Goal: Task Accomplishment & Management: Use online tool/utility

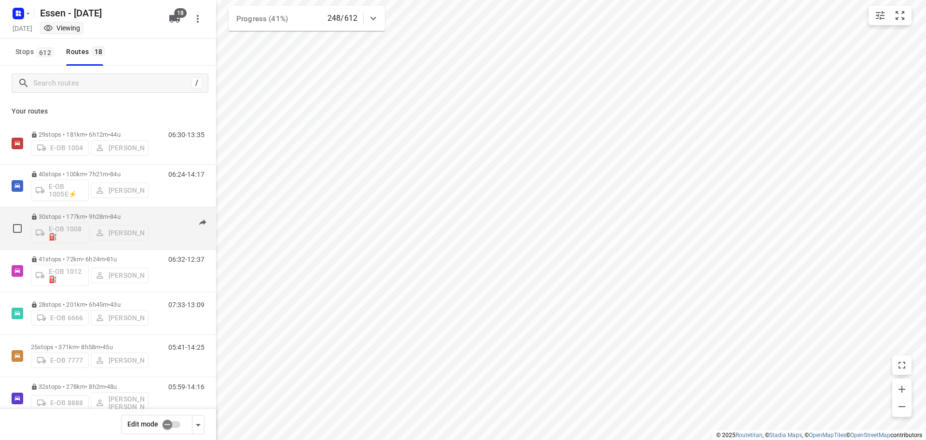
click at [73, 217] on p "30 stops • 177km • 9h28m • [DATE]" at bounding box center [90, 216] width 118 height 7
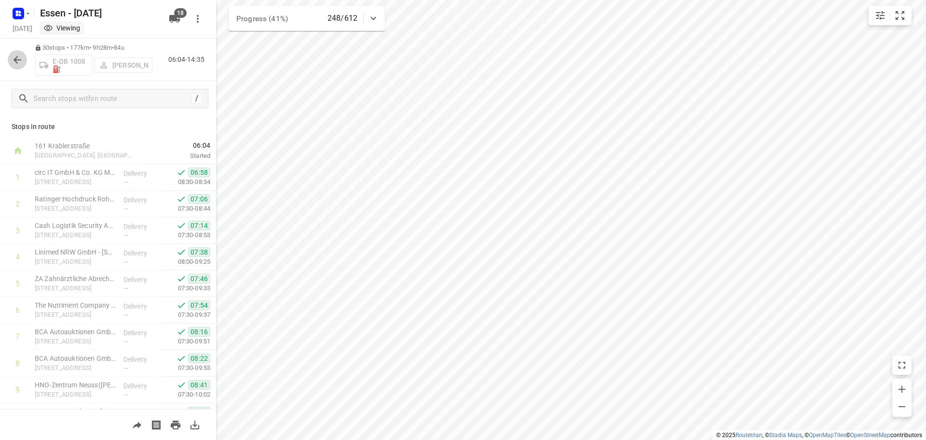
click at [23, 62] on icon "button" at bounding box center [18, 60] width 12 height 12
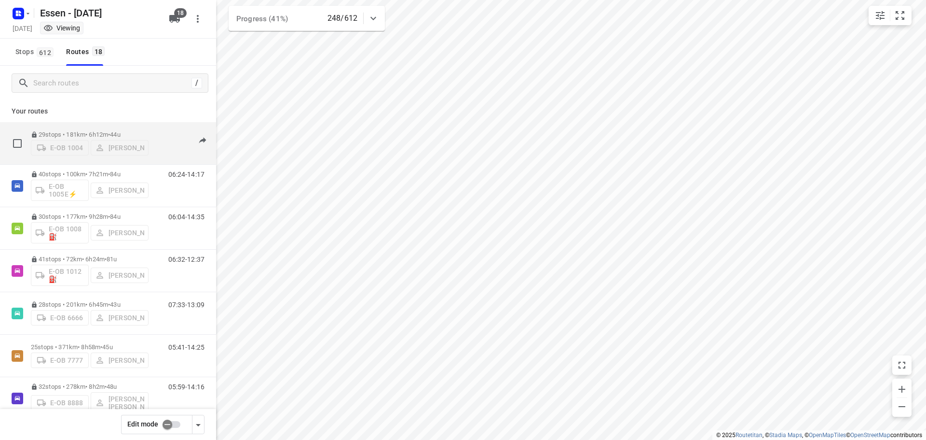
click at [92, 131] on p "29 stops • 181km • 6h12m • [DATE]" at bounding box center [90, 134] width 118 height 7
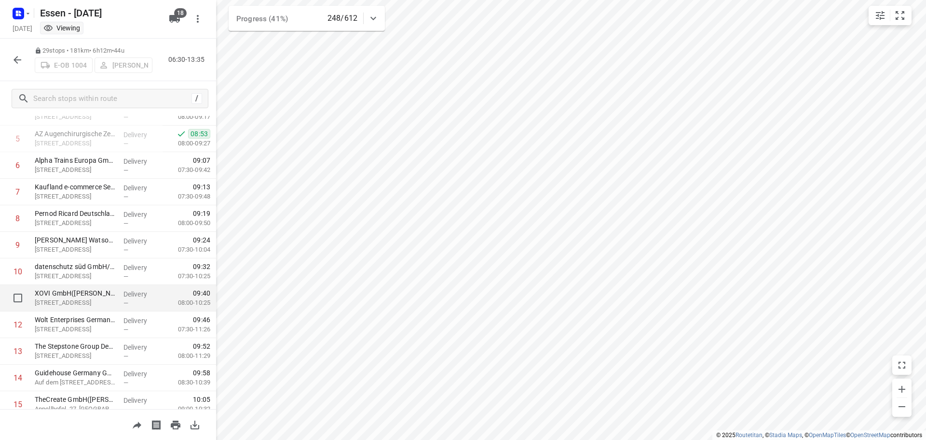
scroll to position [97, 0]
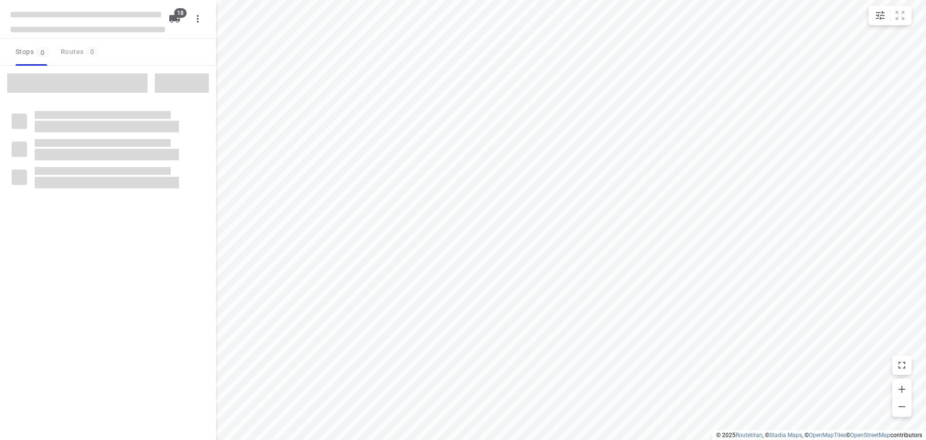
checkbox input "true"
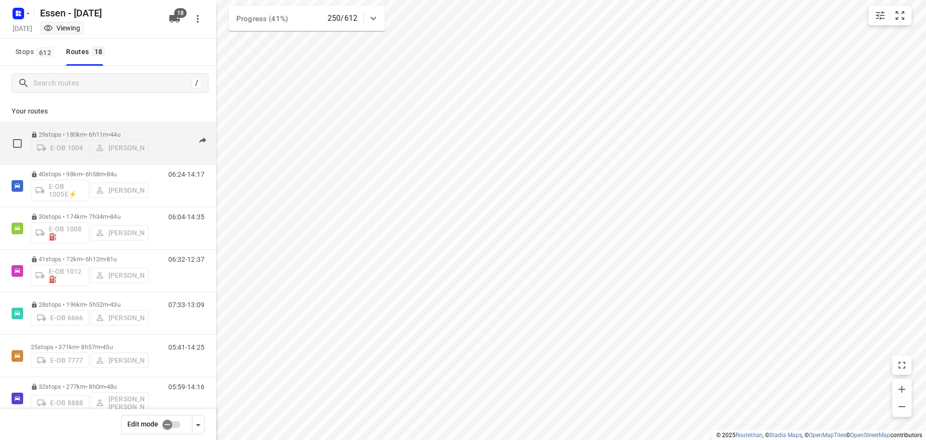
click at [76, 131] on p "29 stops • 180km • 6h11m • [DATE]" at bounding box center [90, 134] width 118 height 7
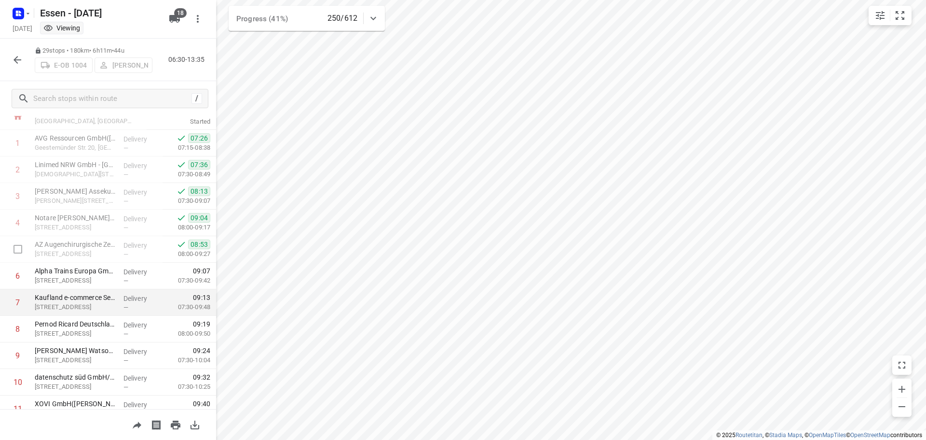
scroll to position [48, 0]
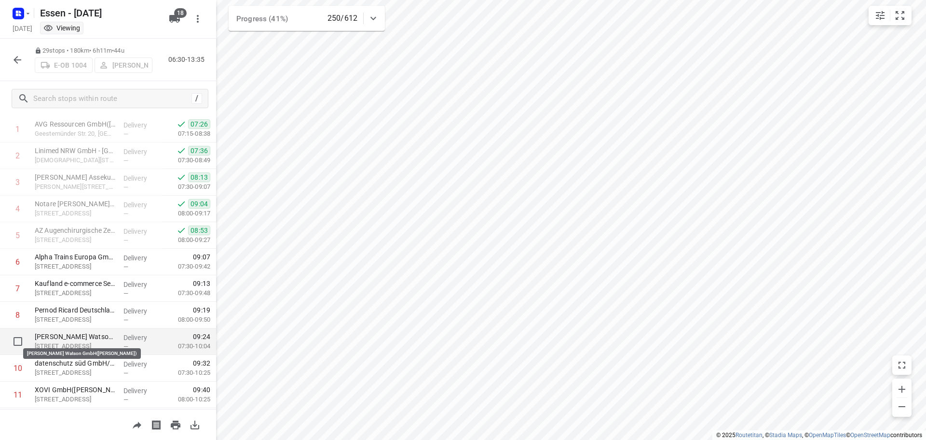
click at [82, 341] on p "[PERSON_NAME] Watson GmbH([PERSON_NAME])" at bounding box center [75, 336] width 81 height 10
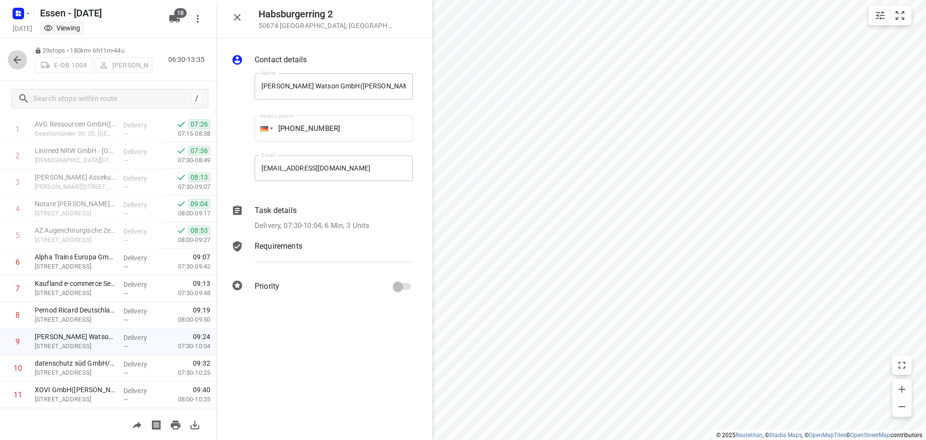
click at [17, 62] on icon "button" at bounding box center [18, 60] width 12 height 12
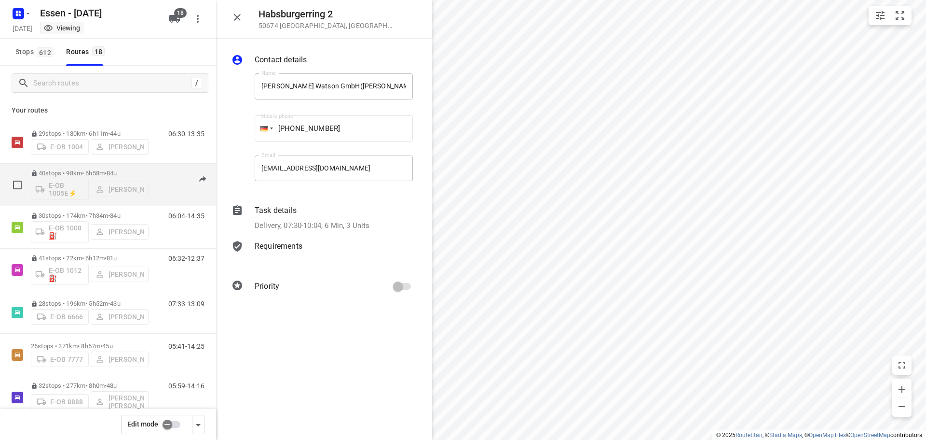
scroll to position [0, 0]
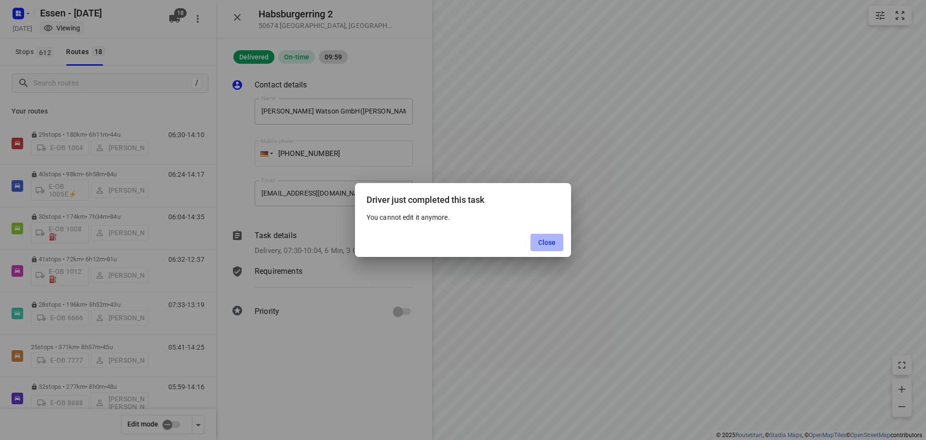
click at [546, 243] on span "Close" at bounding box center [547, 242] width 18 height 8
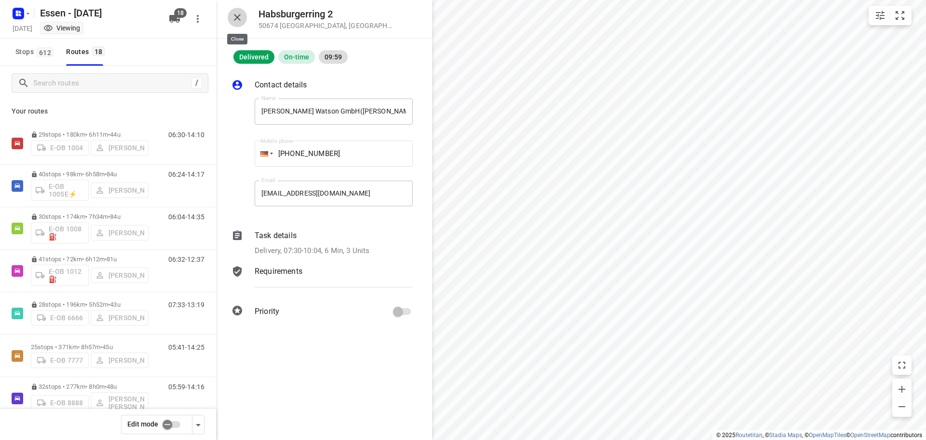
click at [236, 20] on icon "button" at bounding box center [238, 18] width 12 height 12
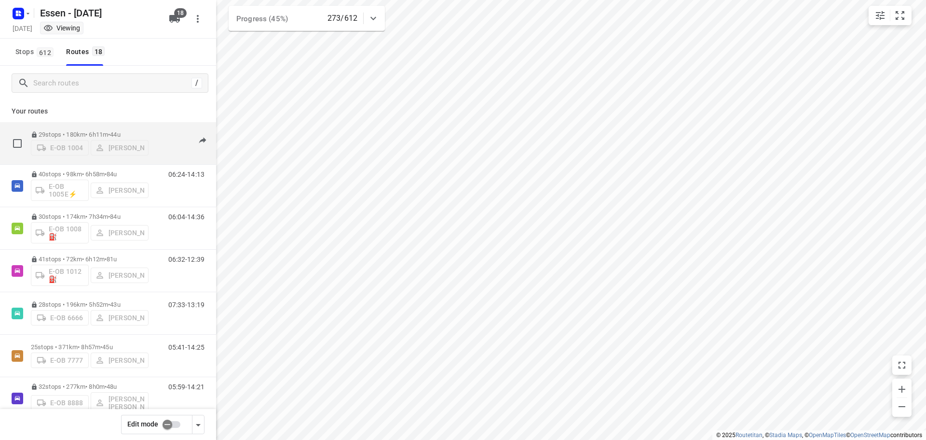
click at [90, 131] on p "29 stops • 180km • 6h11m • [DATE]" at bounding box center [90, 134] width 118 height 7
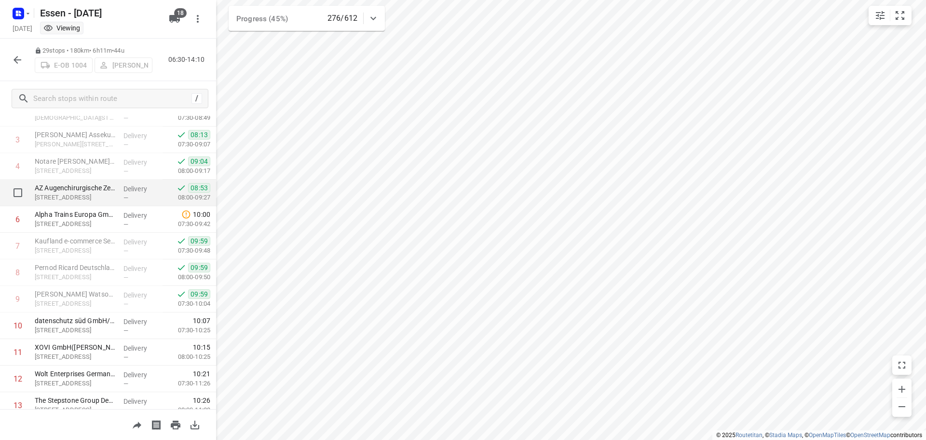
scroll to position [97, 0]
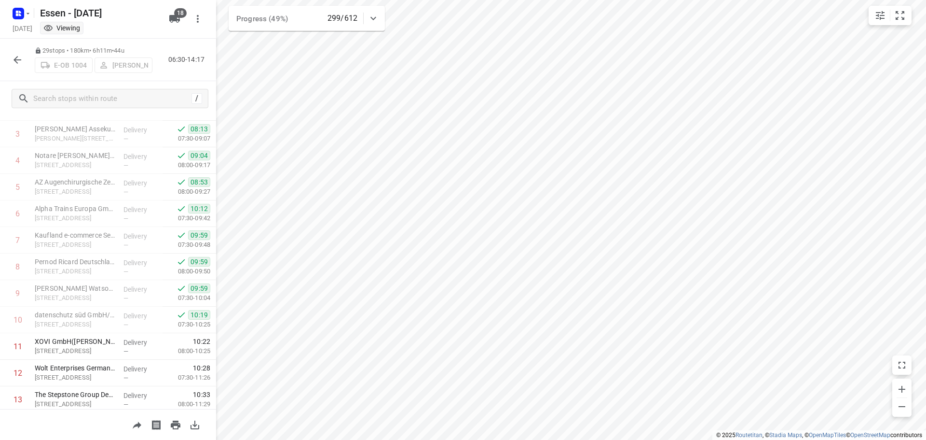
click at [16, 59] on icon "button" at bounding box center [18, 60] width 12 height 12
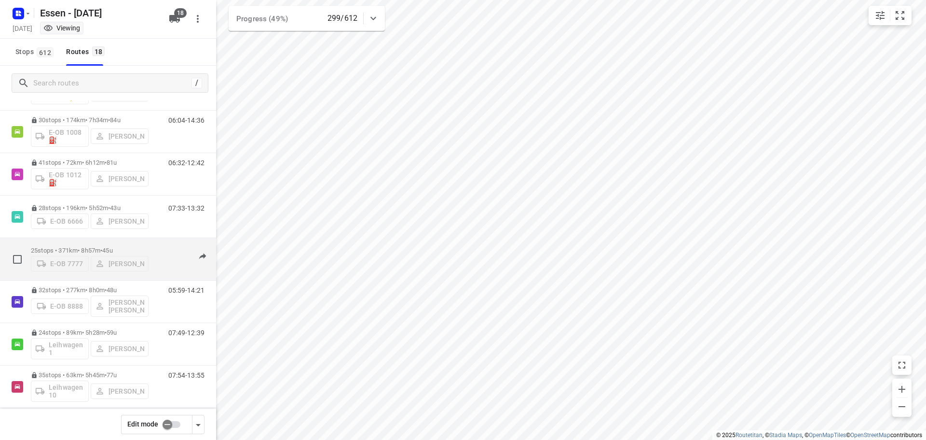
scroll to position [48, 0]
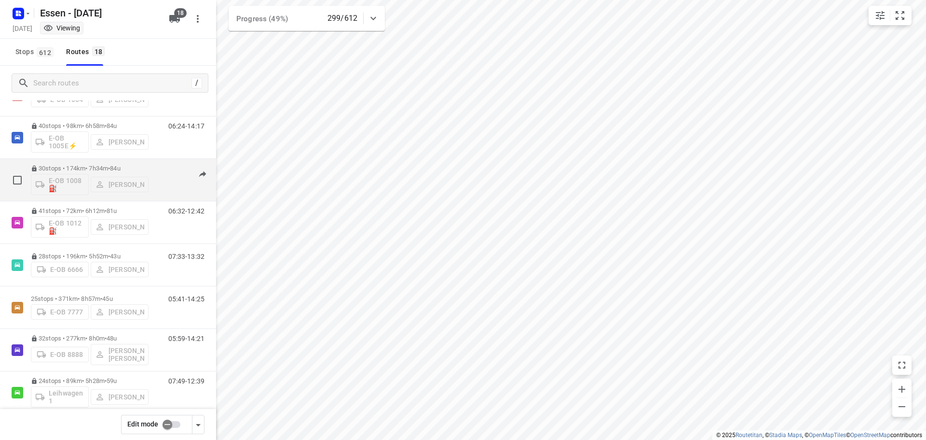
click at [104, 167] on p "30 stops • 174km • 7h34m • [DATE]" at bounding box center [90, 168] width 118 height 7
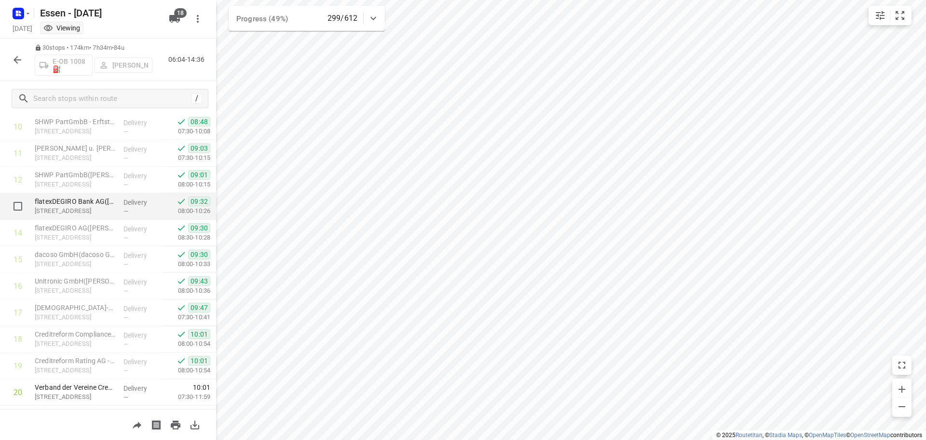
scroll to position [338, 0]
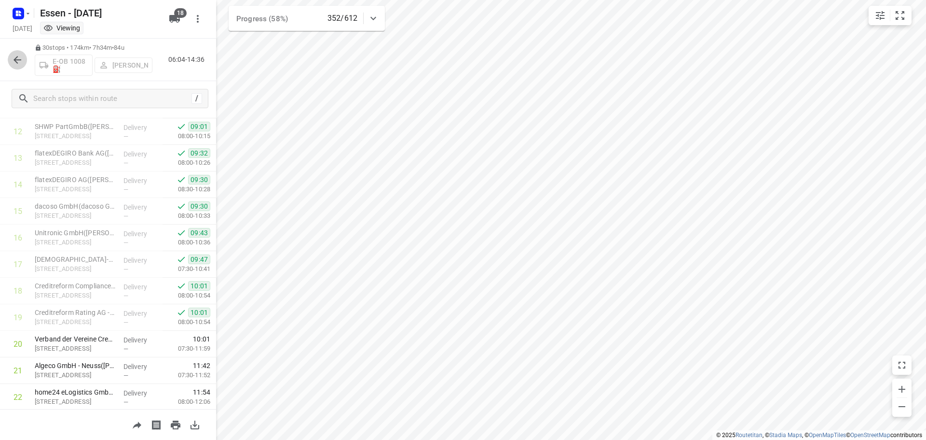
click at [19, 64] on icon "button" at bounding box center [18, 60] width 12 height 12
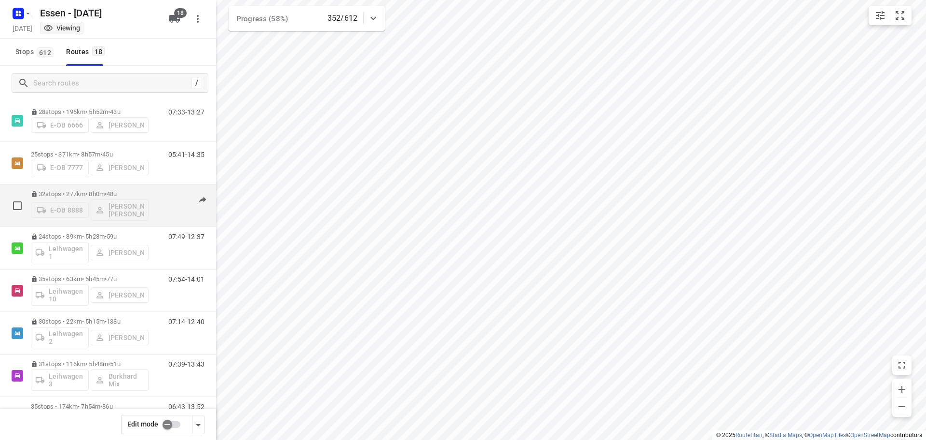
scroll to position [193, 0]
click at [78, 196] on p "32 stops • 277km • 8h0m • [DATE]" at bounding box center [90, 193] width 118 height 7
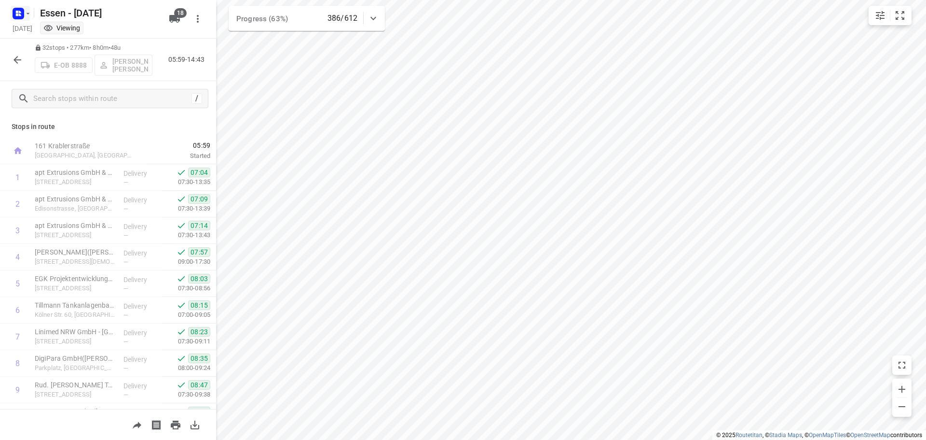
click at [27, 14] on icon "button" at bounding box center [28, 14] width 8 height 8
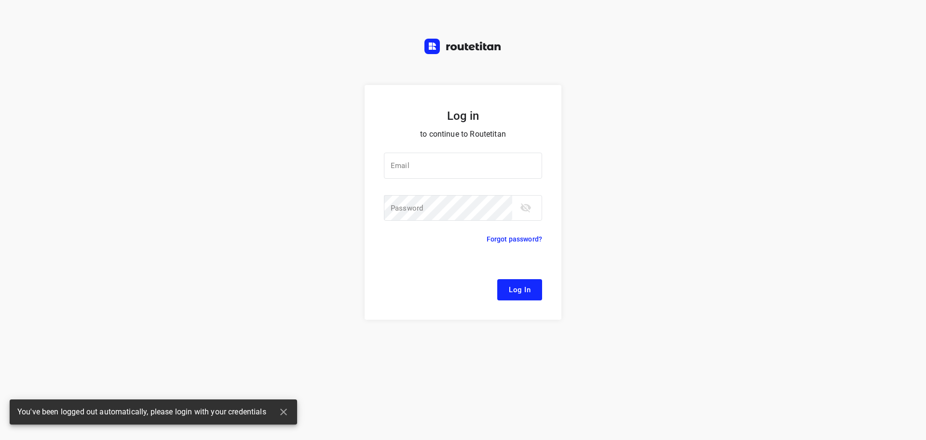
click at [0, 0] on div at bounding box center [0, 0] width 0 height 0
type input "[EMAIL_ADDRESS][DOMAIN_NAME]"
click at [525, 289] on span "Log In" at bounding box center [520, 289] width 22 height 13
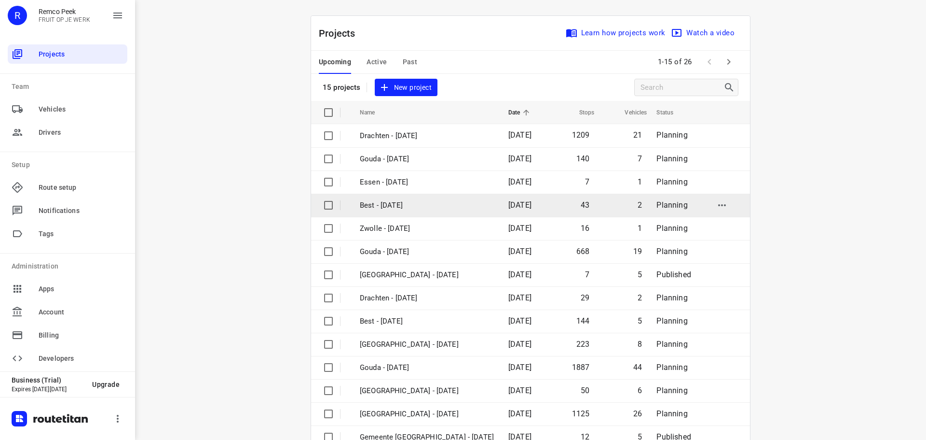
scroll to position [48, 0]
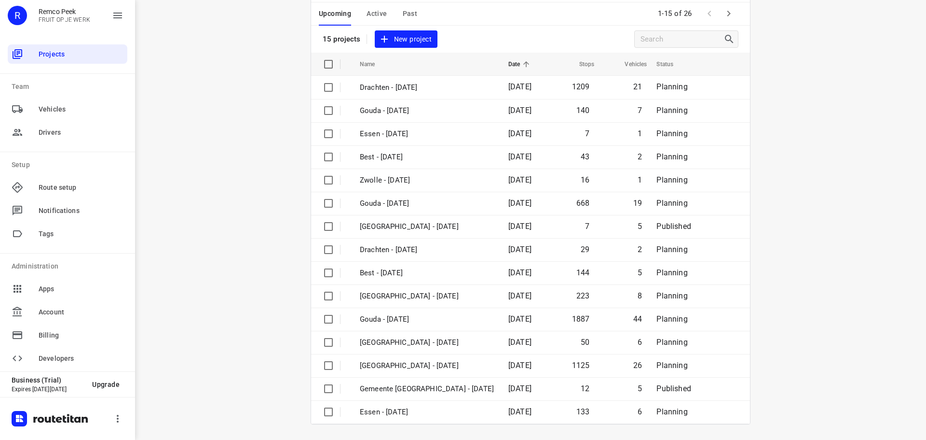
click at [375, 15] on span "Active" at bounding box center [377, 14] width 20 height 12
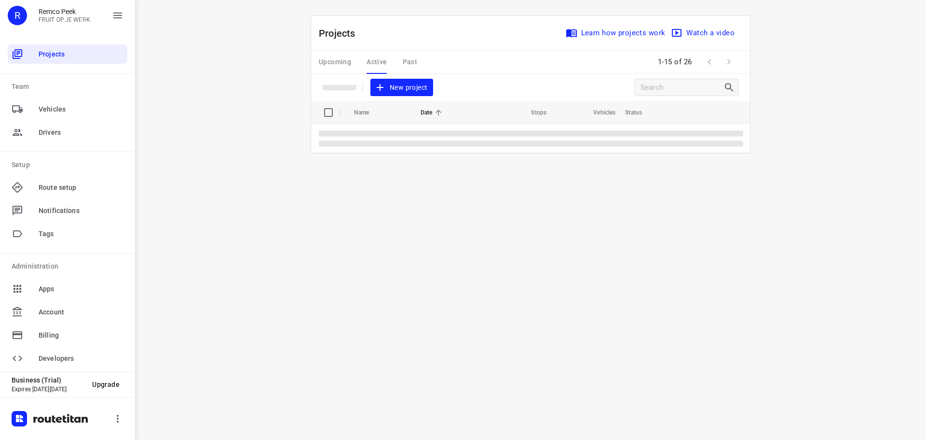
scroll to position [0, 0]
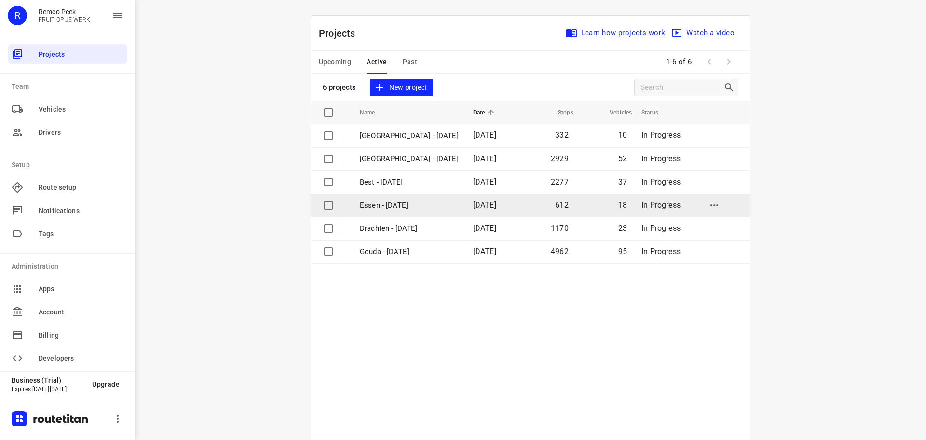
click at [388, 209] on p "Essen - [DATE]" at bounding box center [409, 205] width 99 height 11
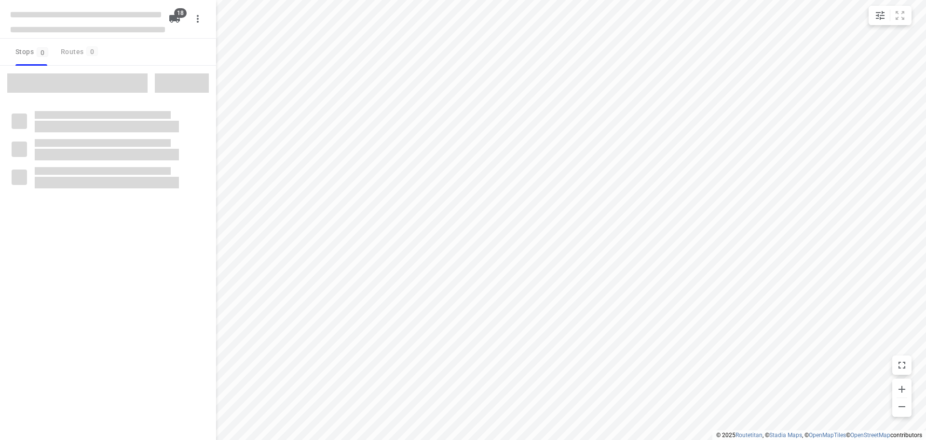
checkbox input "true"
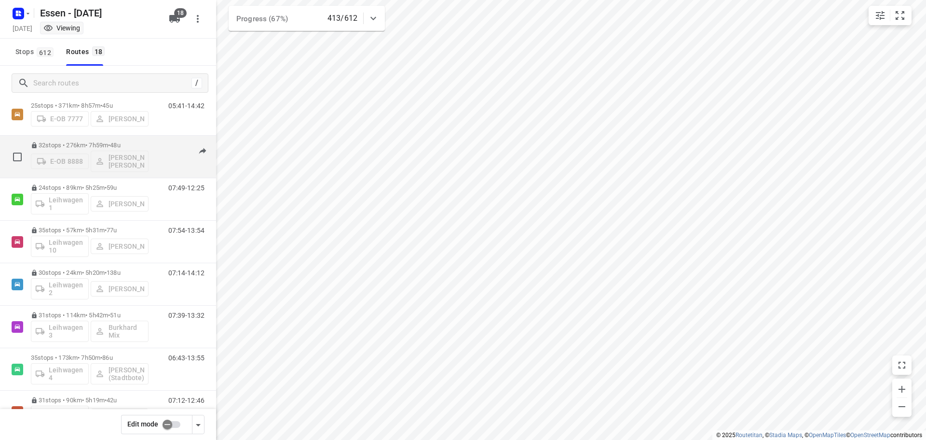
scroll to position [290, 0]
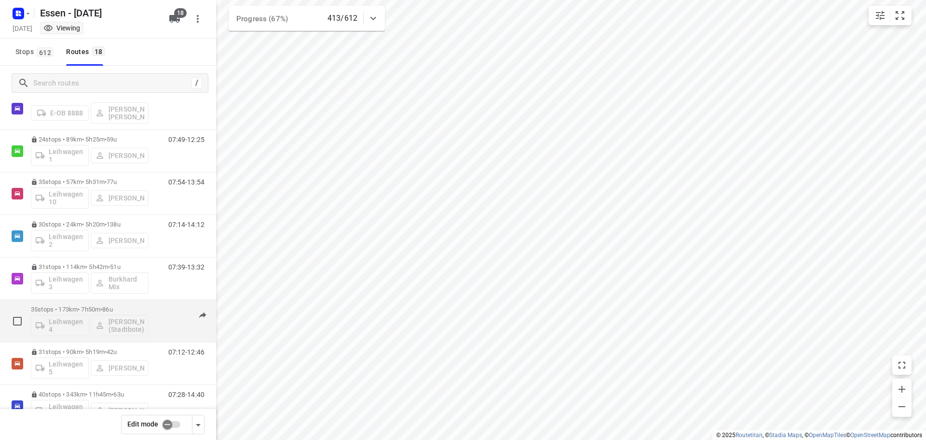
click at [75, 311] on p "35 stops • 173km • 7h50m • [DATE]" at bounding box center [90, 308] width 118 height 7
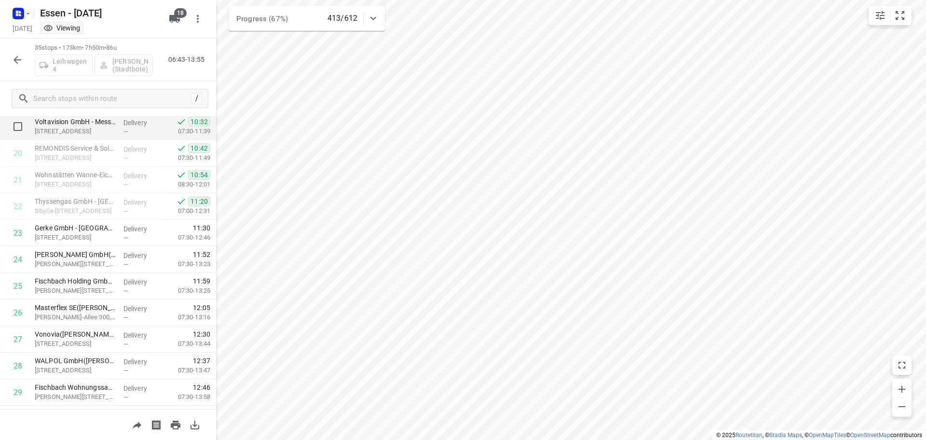
scroll to position [531, 0]
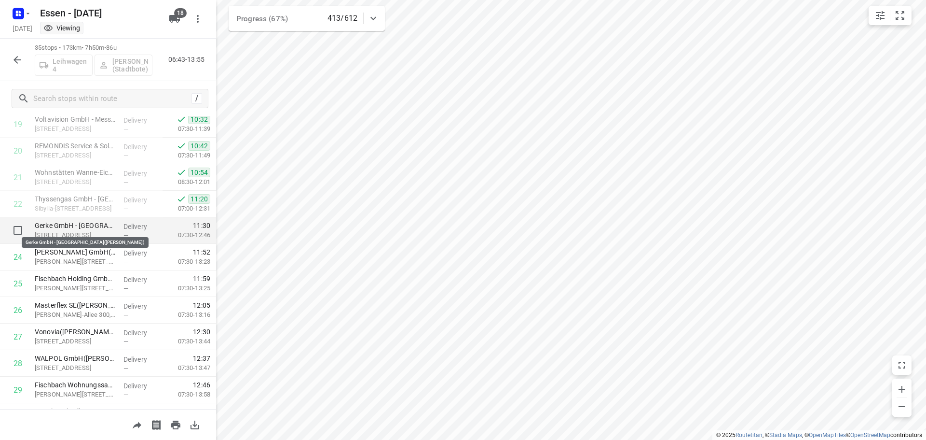
click at [74, 226] on p "Gerke GmbH - [GEOGRAPHIC_DATA]([PERSON_NAME])" at bounding box center [75, 226] width 81 height 10
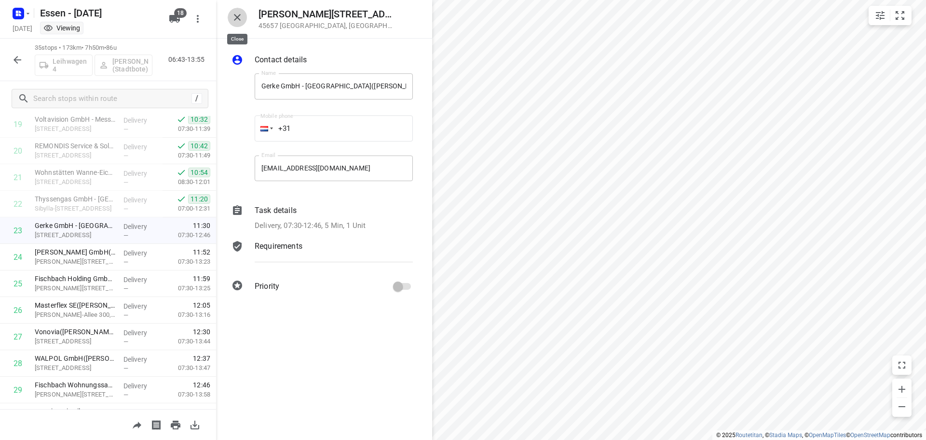
click at [238, 14] on icon "button" at bounding box center [238, 18] width 12 height 12
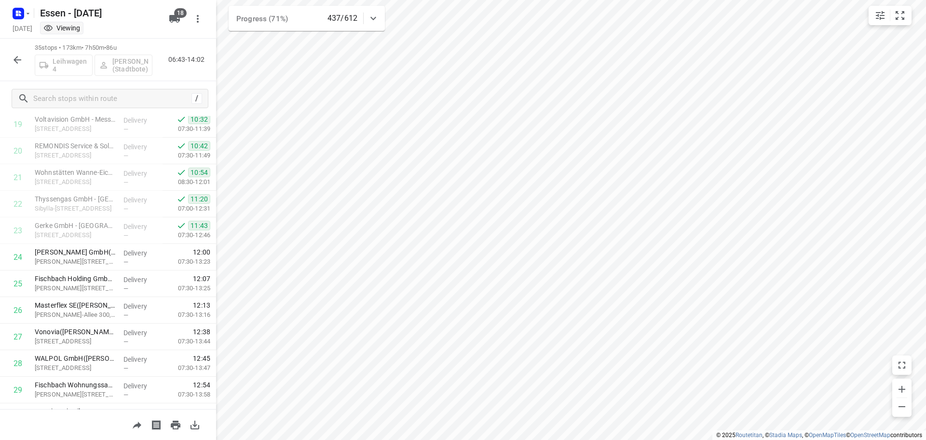
click at [14, 61] on icon "button" at bounding box center [18, 60] width 12 height 12
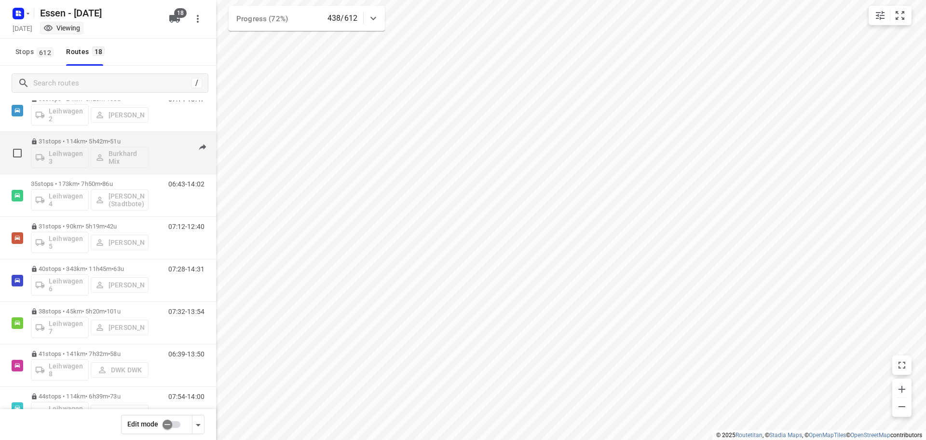
scroll to position [434, 0]
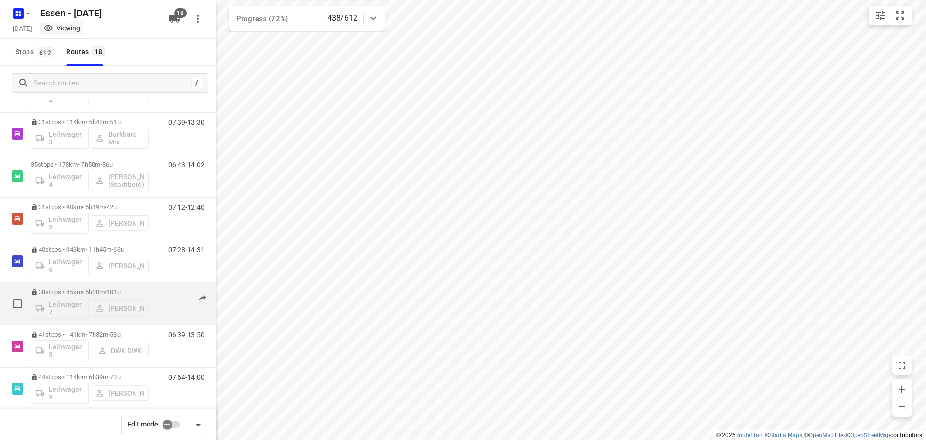
click at [71, 290] on p "38 stops • 45km • 5h20m • [DATE]" at bounding box center [90, 291] width 118 height 7
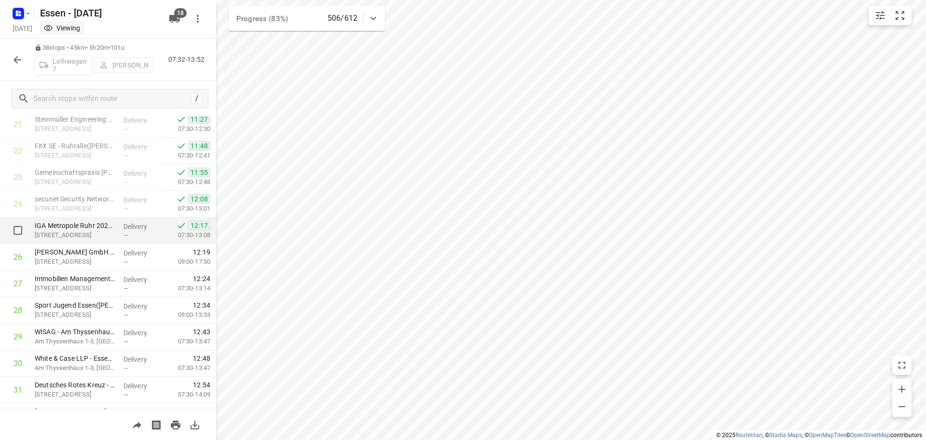
scroll to position [597, 0]
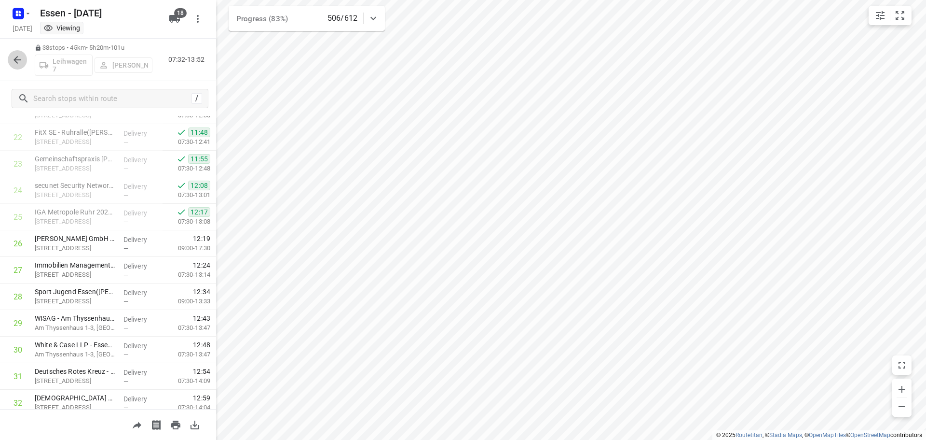
click at [15, 61] on icon "button" at bounding box center [18, 60] width 8 height 8
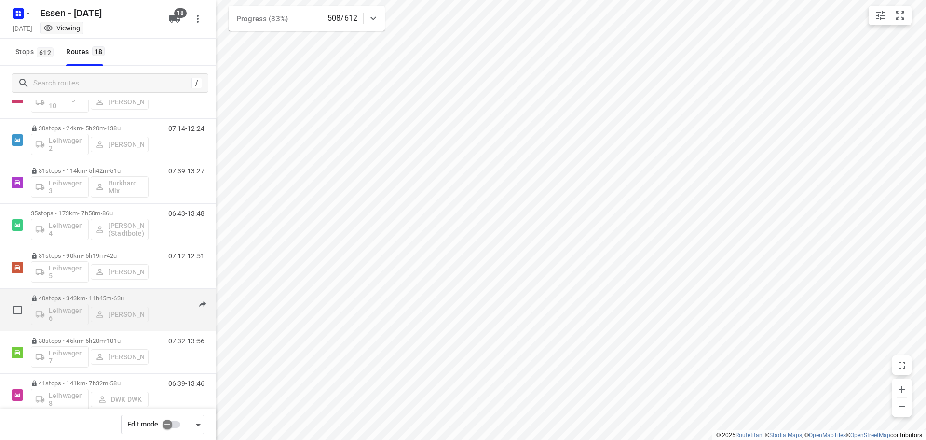
scroll to position [386, 0]
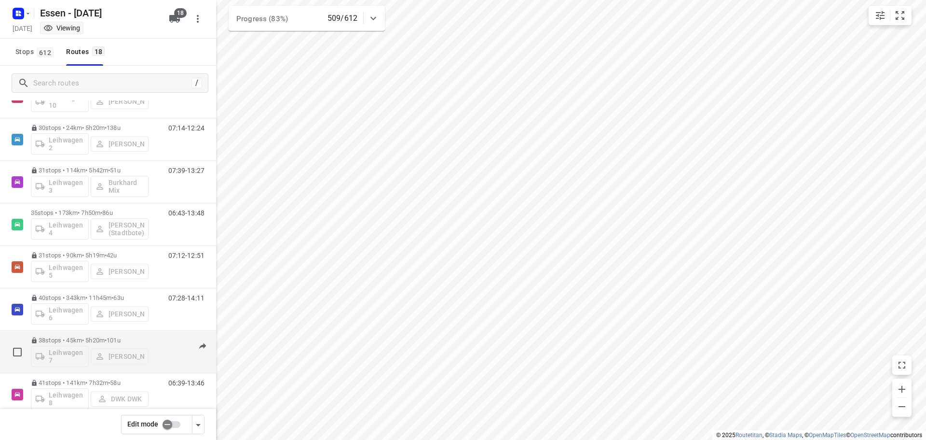
click at [98, 339] on p "38 stops • 45km • 5h20m • [DATE]" at bounding box center [90, 339] width 118 height 7
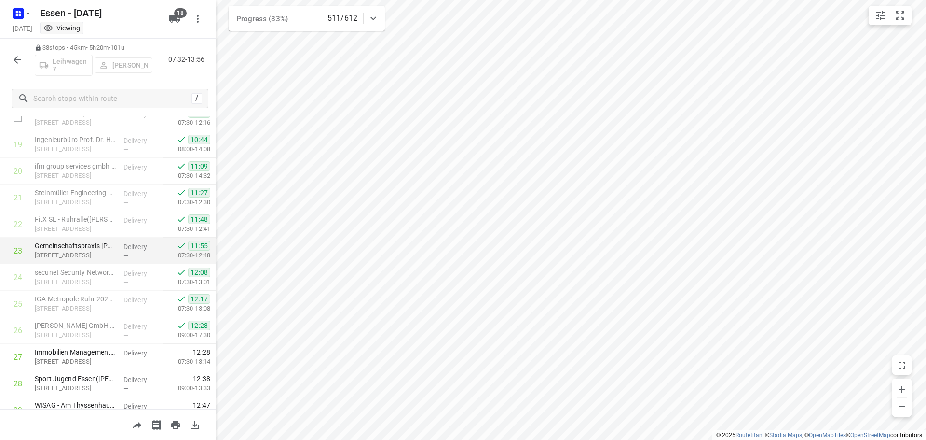
scroll to position [531, 0]
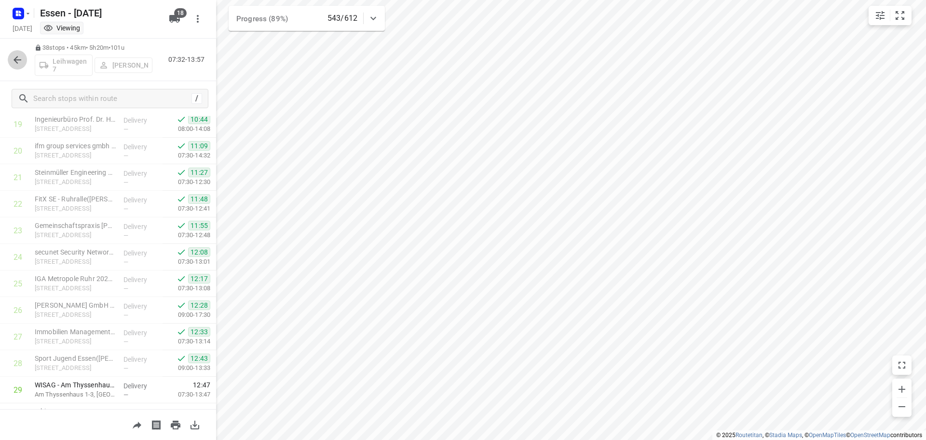
click at [15, 64] on icon "button" at bounding box center [18, 60] width 12 height 12
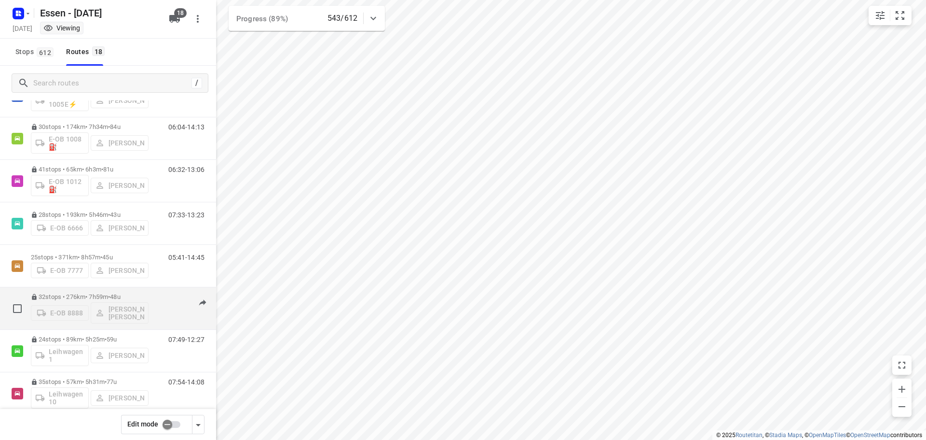
scroll to position [97, 0]
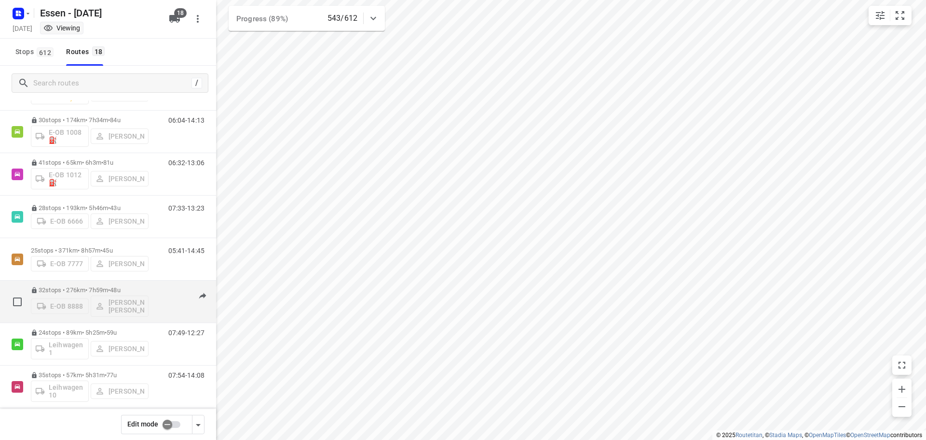
click at [91, 290] on p "32 stops • 276km • 7h59m • [DATE]" at bounding box center [90, 289] width 118 height 7
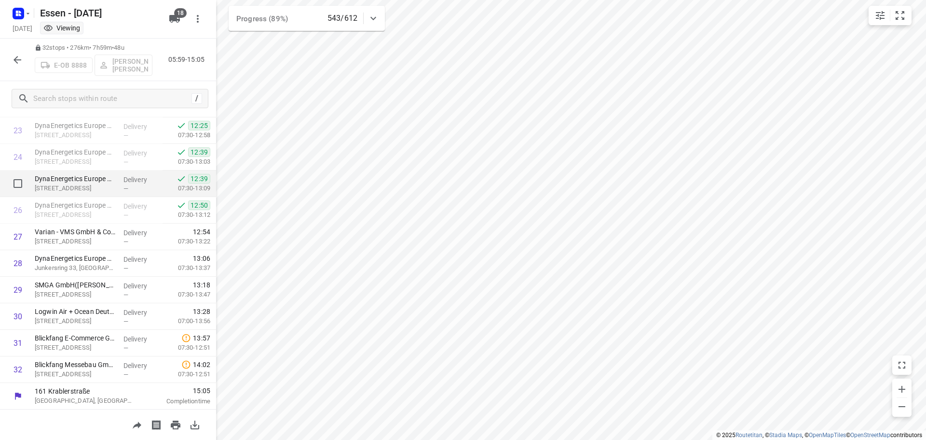
scroll to position [631, 0]
click at [13, 59] on icon "button" at bounding box center [18, 60] width 12 height 12
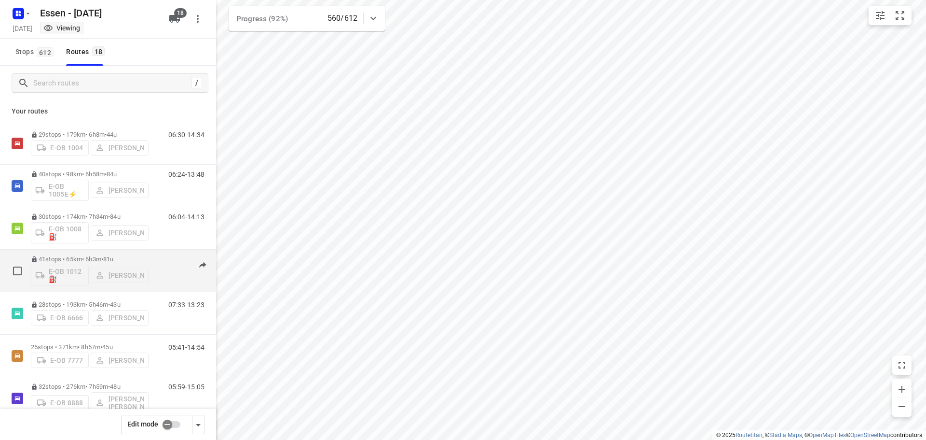
click at [90, 258] on p "41 stops • 65km • 6h3m • [DATE]" at bounding box center [90, 258] width 118 height 7
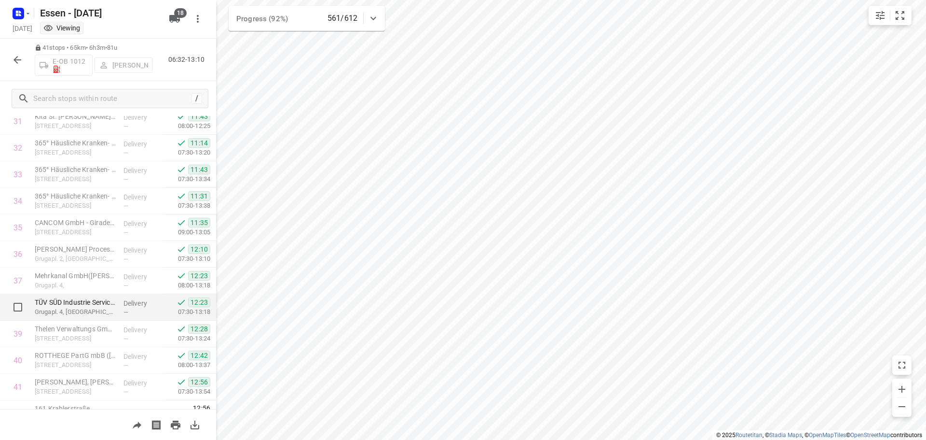
scroll to position [869, 0]
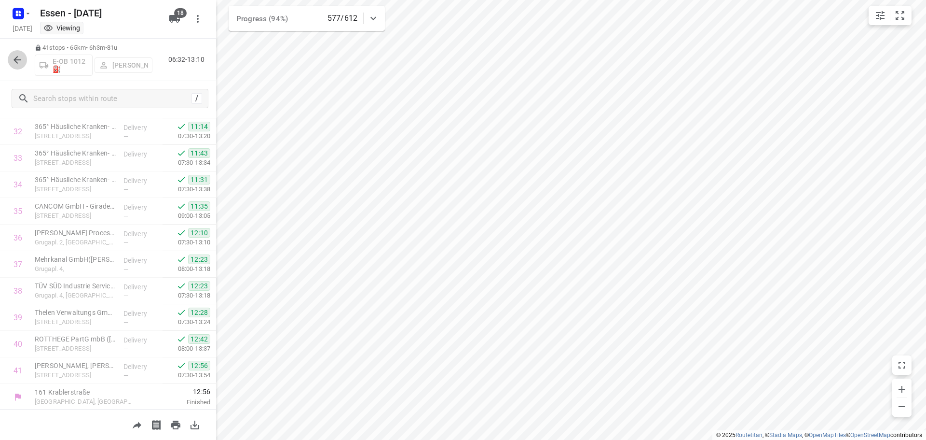
click at [16, 56] on icon "button" at bounding box center [18, 60] width 12 height 12
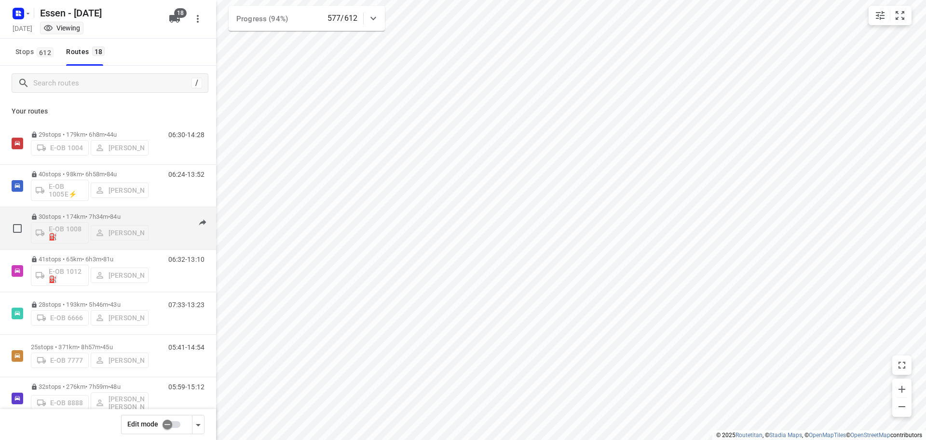
click at [91, 219] on p "30 stops • 174km • 7h34m • [DATE]" at bounding box center [90, 216] width 118 height 7
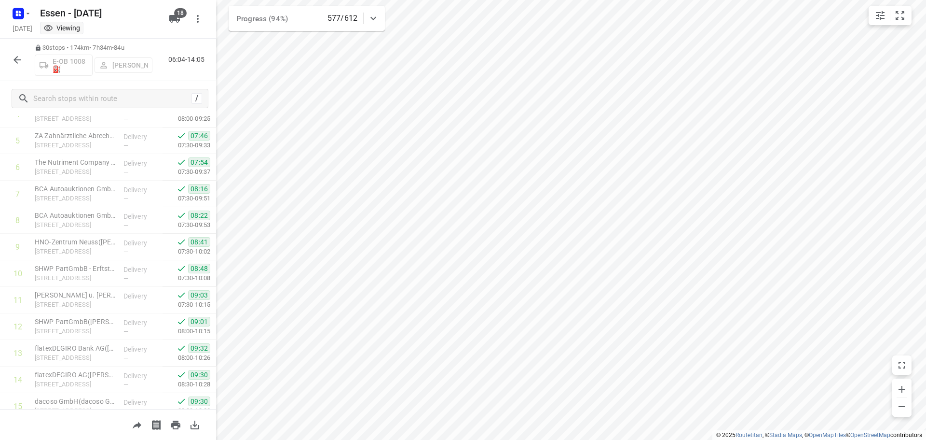
scroll to position [0, 0]
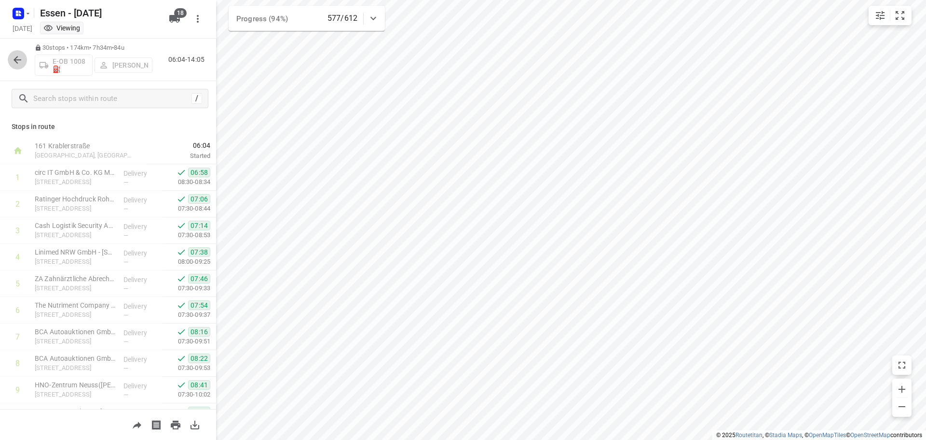
click at [22, 61] on icon "button" at bounding box center [18, 60] width 12 height 12
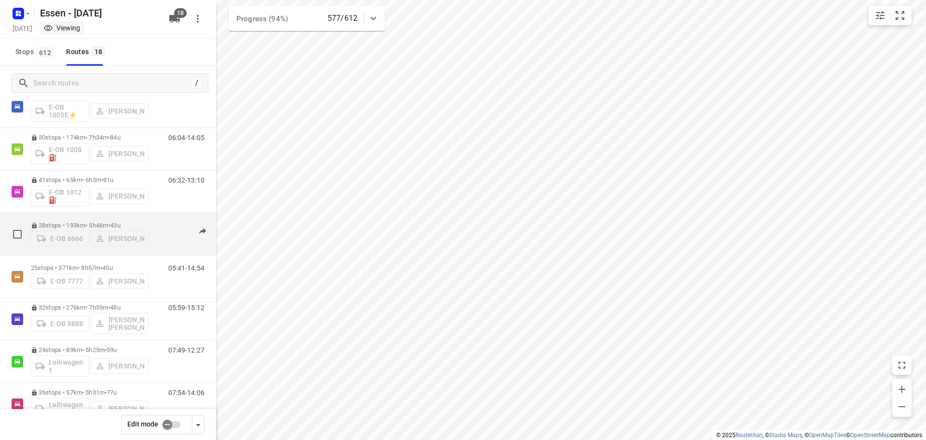
scroll to position [97, 0]
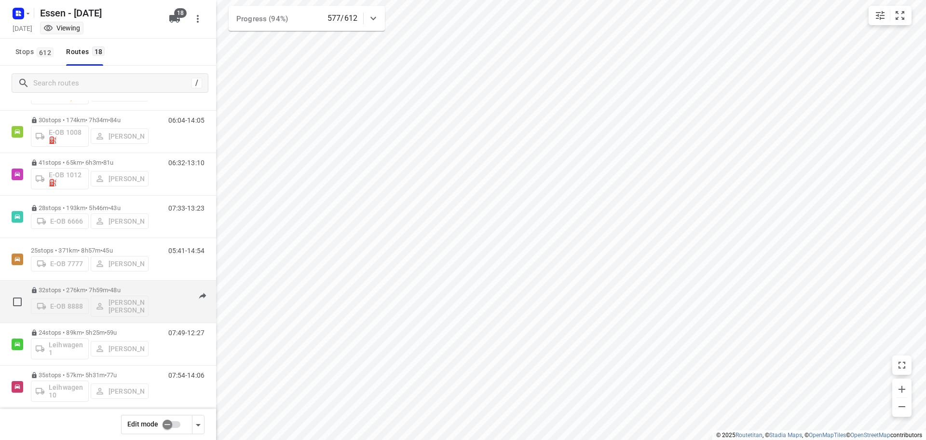
click at [90, 289] on p "32 stops • 276km • 7h59m • [DATE]" at bounding box center [90, 289] width 118 height 7
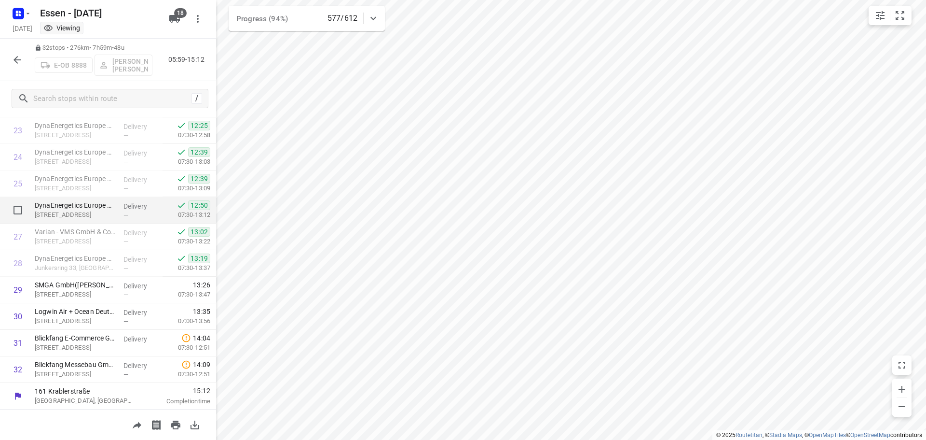
scroll to position [631, 0]
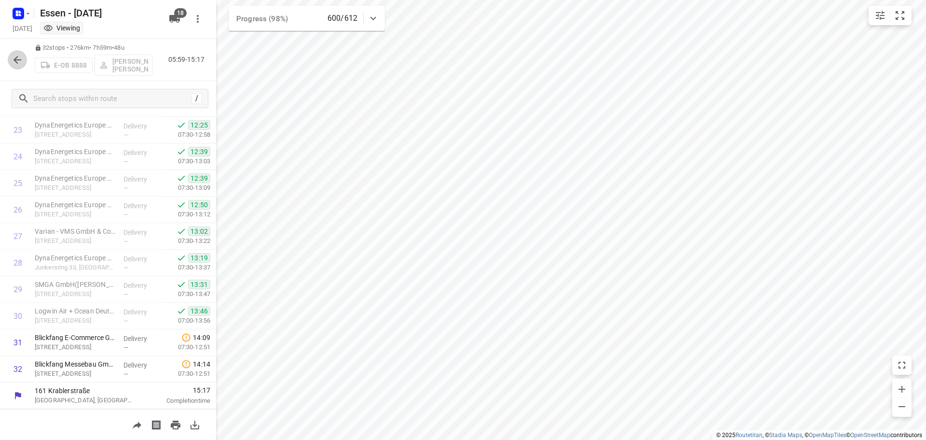
click at [14, 57] on icon "button" at bounding box center [18, 60] width 12 height 12
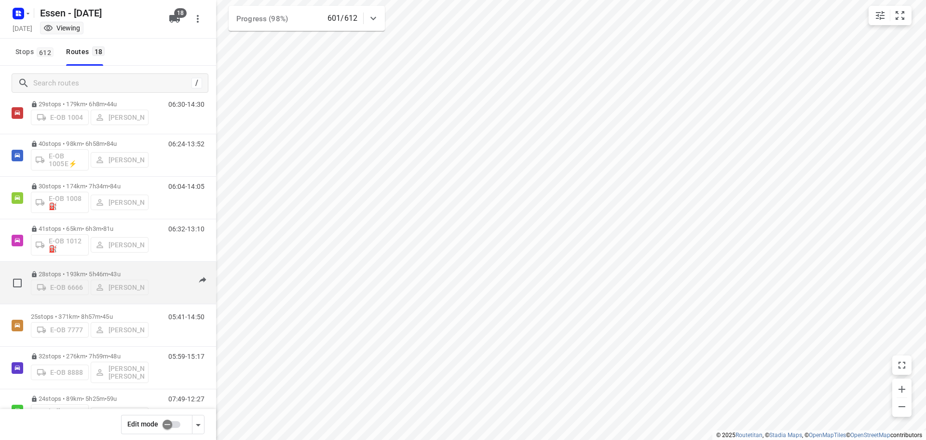
scroll to position [97, 0]
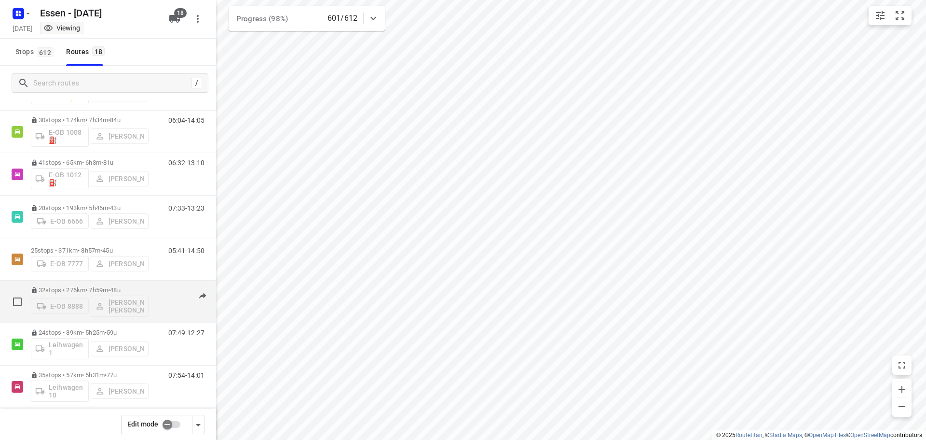
click at [88, 290] on p "32 stops • 276km • 7h59m • [DATE]" at bounding box center [90, 289] width 118 height 7
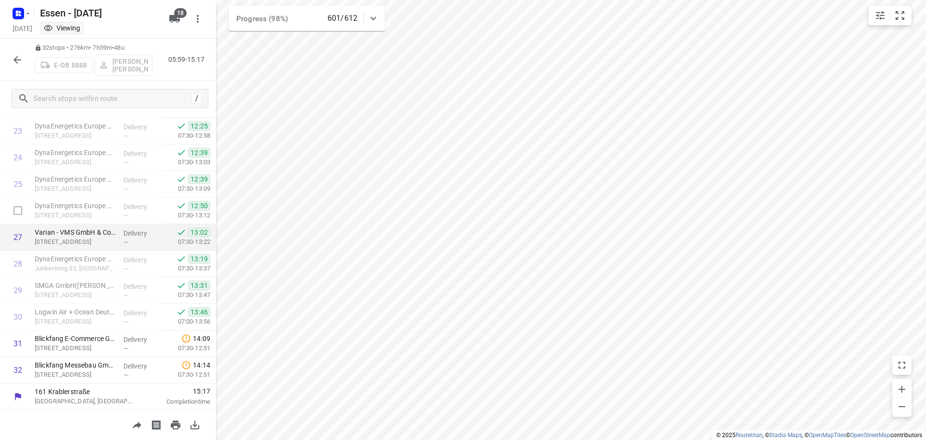
scroll to position [631, 0]
click at [19, 62] on icon "button" at bounding box center [18, 60] width 12 height 12
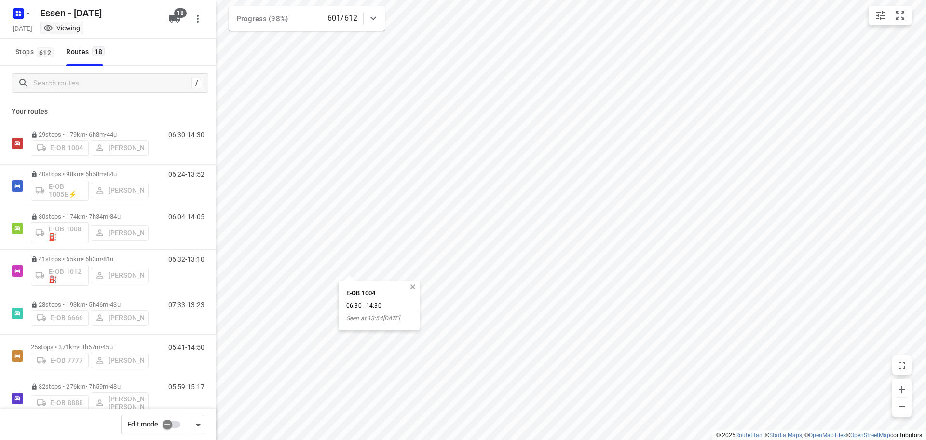
click at [415, 286] on button "button" at bounding box center [413, 287] width 9 height 9
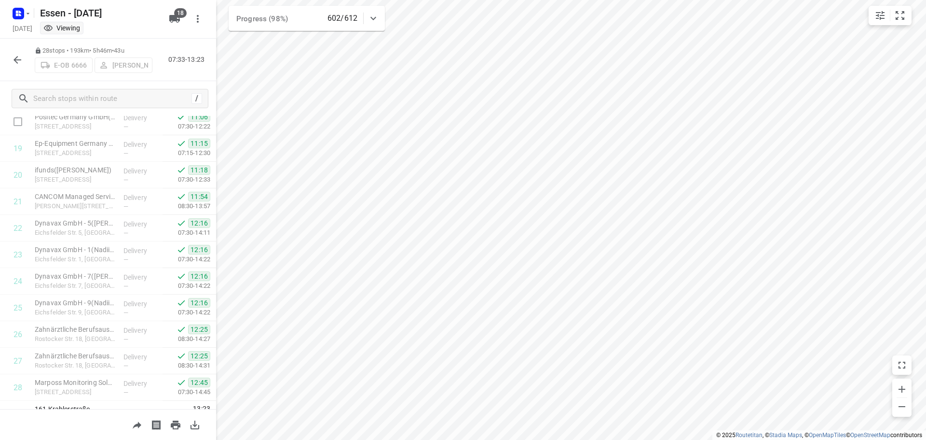
scroll to position [525, 0]
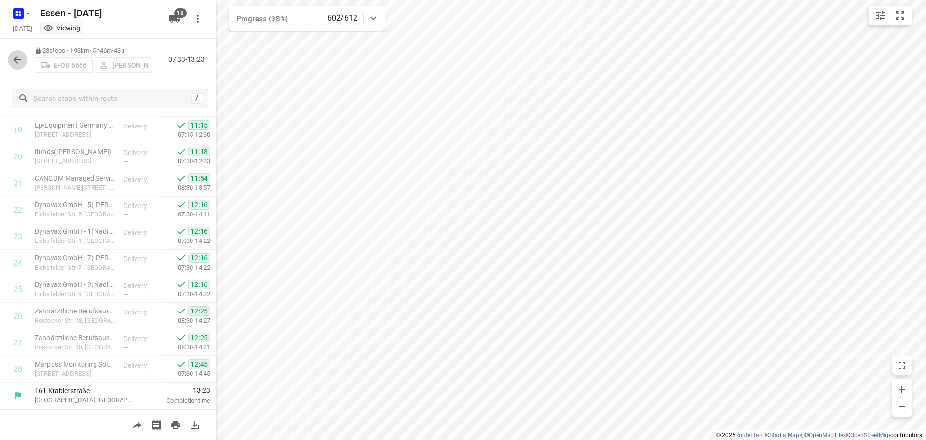
click at [20, 61] on icon "button" at bounding box center [18, 60] width 12 height 12
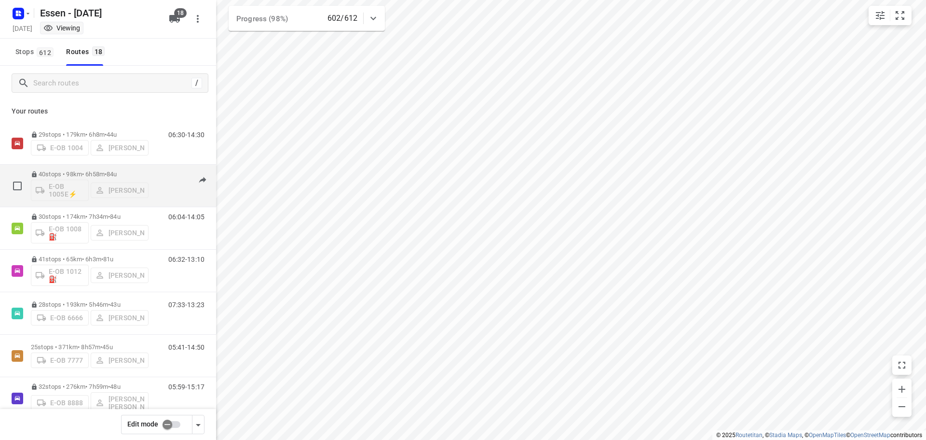
click at [95, 175] on p "40 stops • 98km • 6h58m • [DATE]" at bounding box center [90, 173] width 118 height 7
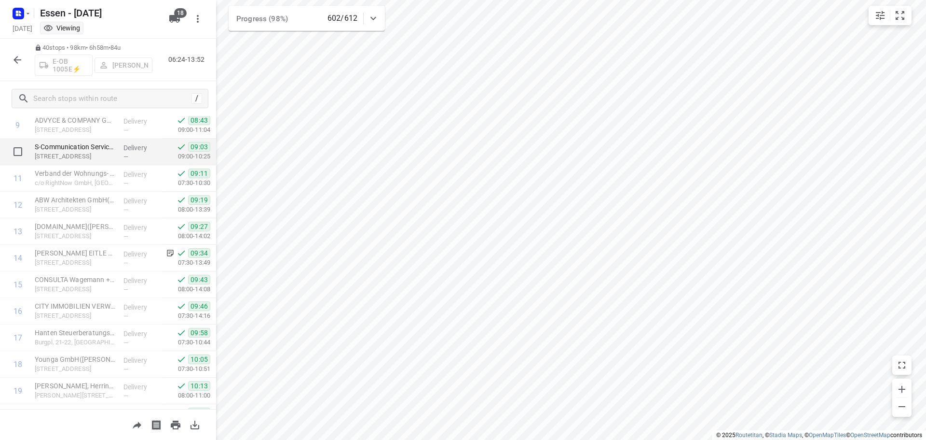
scroll to position [168, 0]
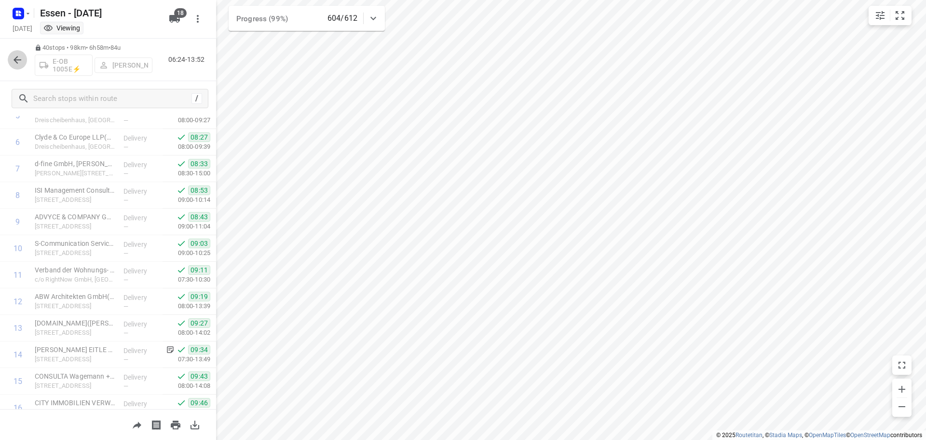
click at [17, 60] on icon "button" at bounding box center [18, 60] width 12 height 12
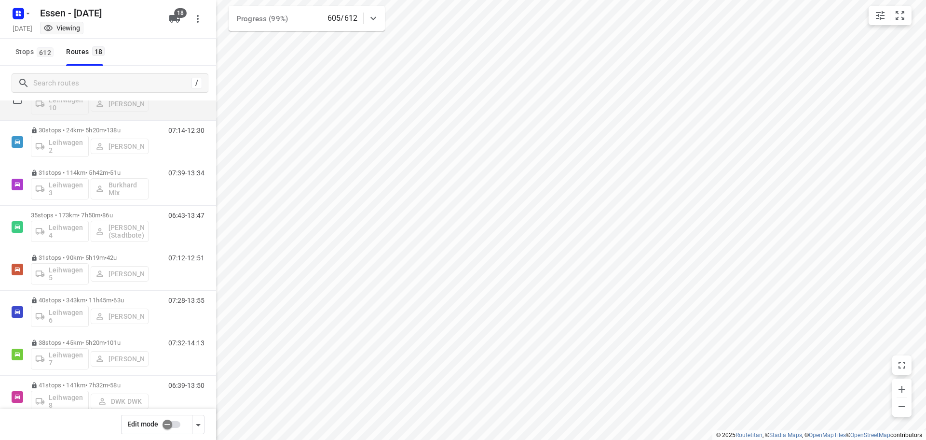
scroll to position [386, 0]
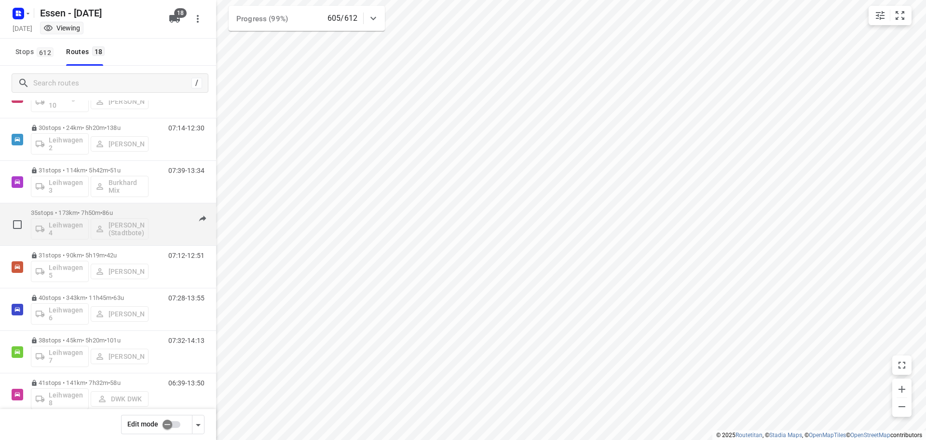
click at [97, 214] on p "35 stops • 173km • 7h50m • [DATE]" at bounding box center [90, 212] width 118 height 7
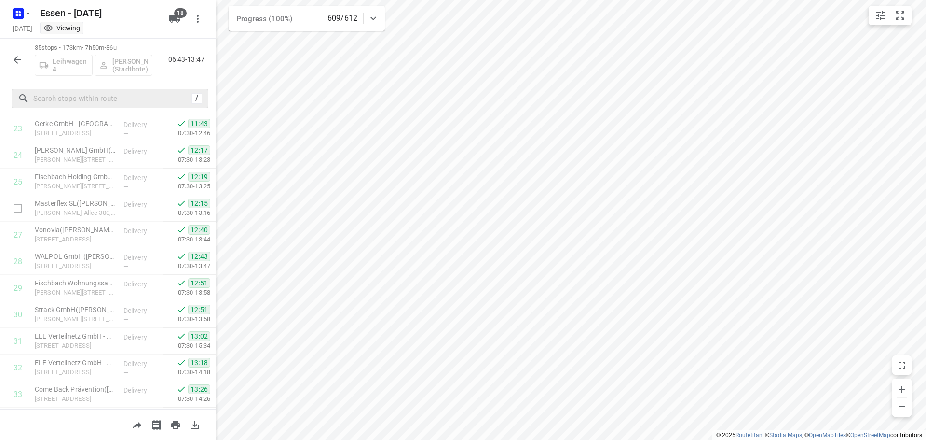
scroll to position [662, 0]
